Goal: Check status

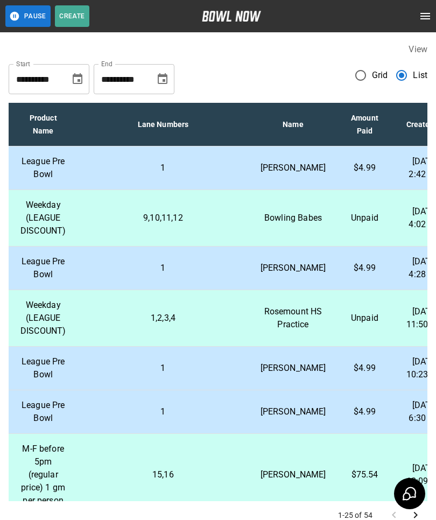
scroll to position [0, 239]
click at [404, 172] on p "[DATE] 2:42 PM" at bounding box center [424, 168] width 43 height 26
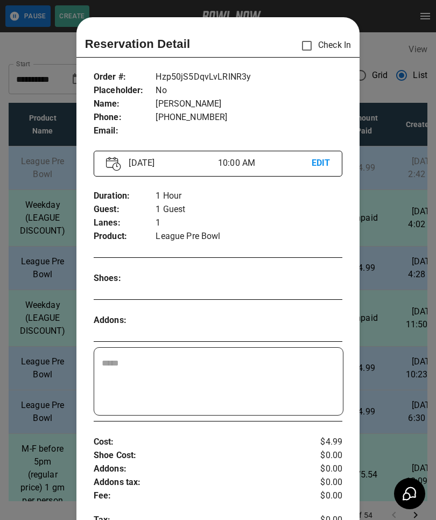
scroll to position [17, 0]
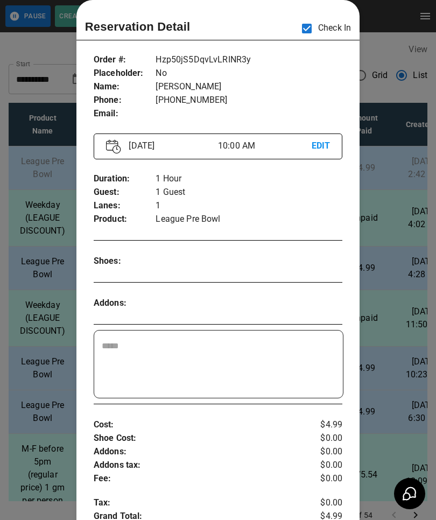
click at [398, 19] on div at bounding box center [218, 260] width 436 height 520
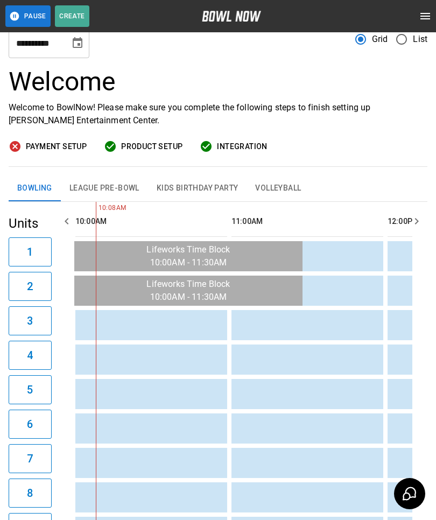
scroll to position [0, 0]
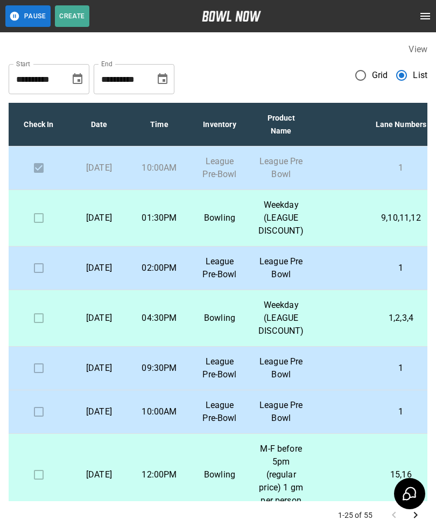
click at [49, 290] on td at bounding box center [39, 269] width 60 height 44
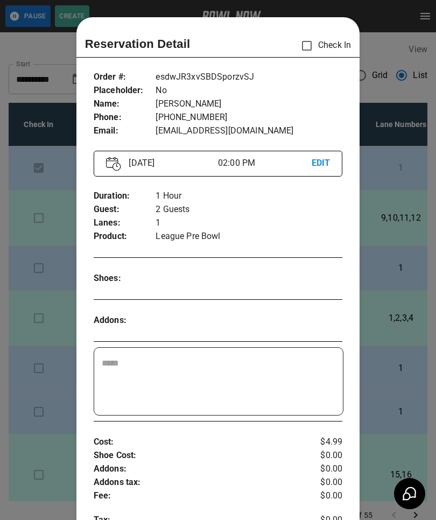
scroll to position [17, 0]
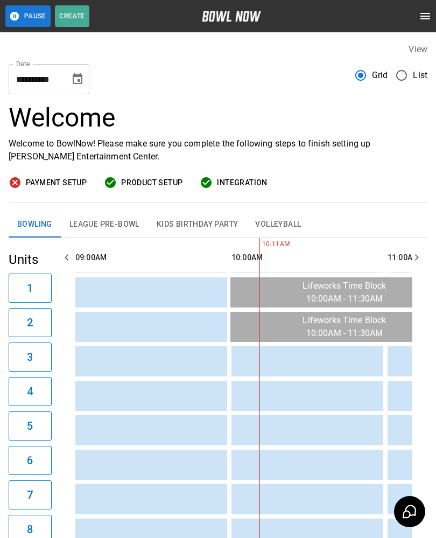
scroll to position [0, 156]
